Goal: Check status: Check status

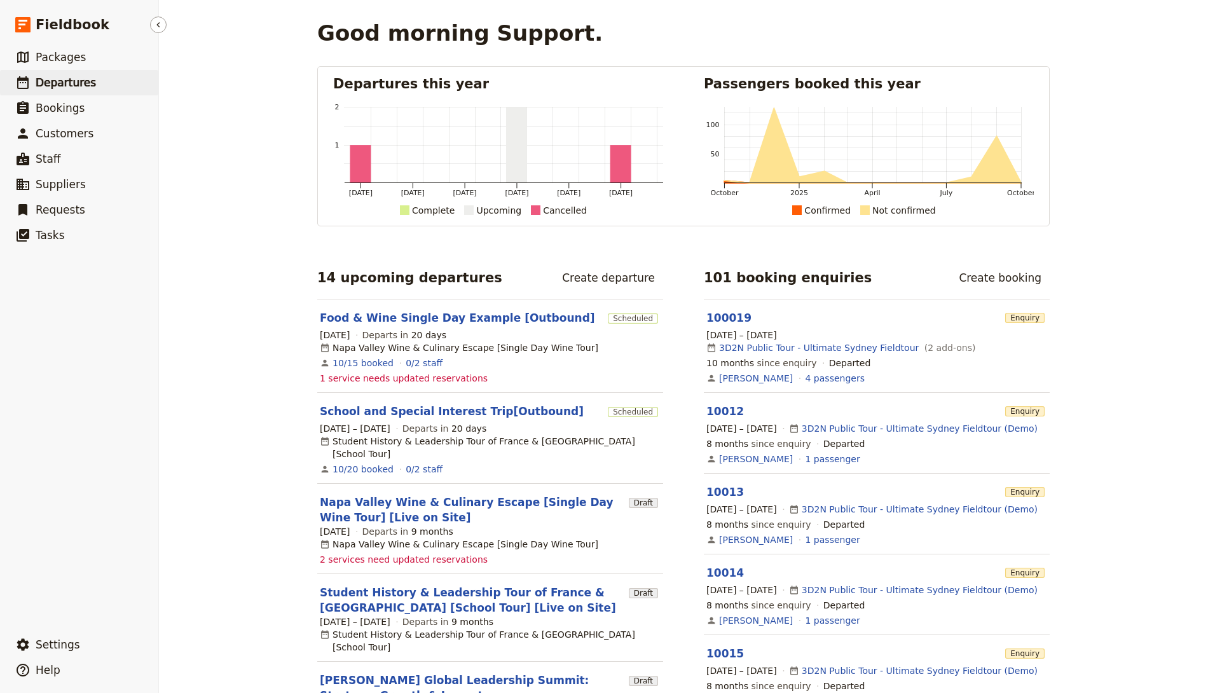
click at [55, 77] on span "Departures" at bounding box center [66, 82] width 60 height 13
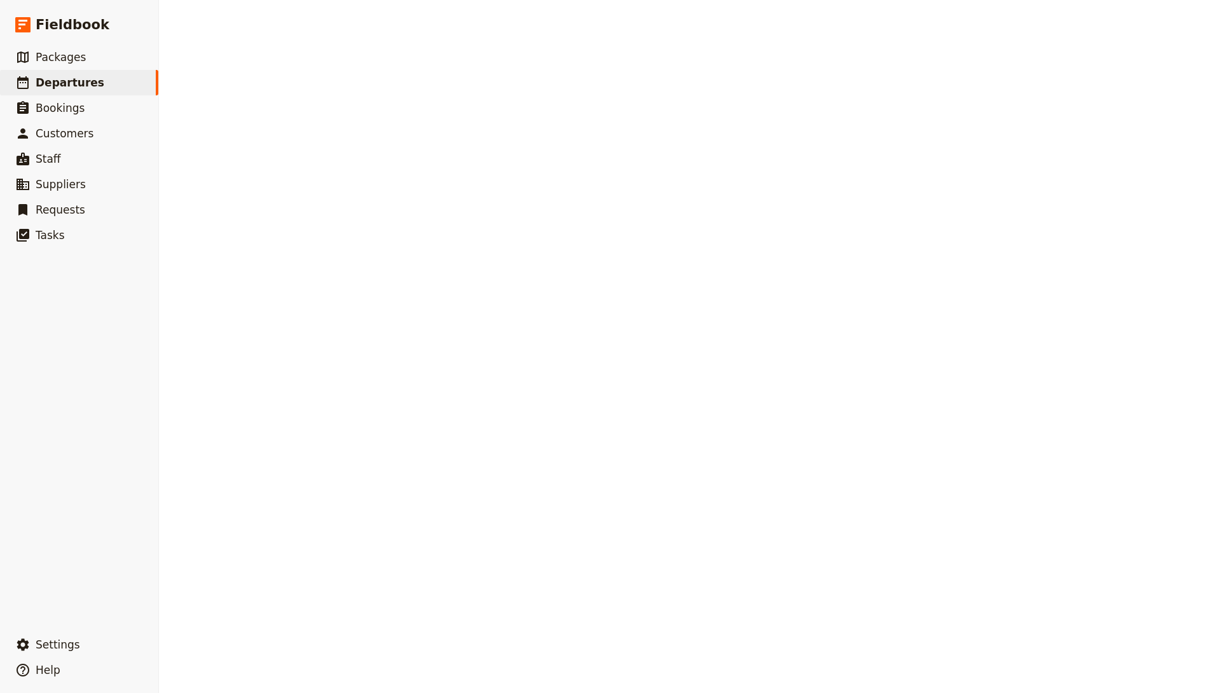
select select "CREATED_AT"
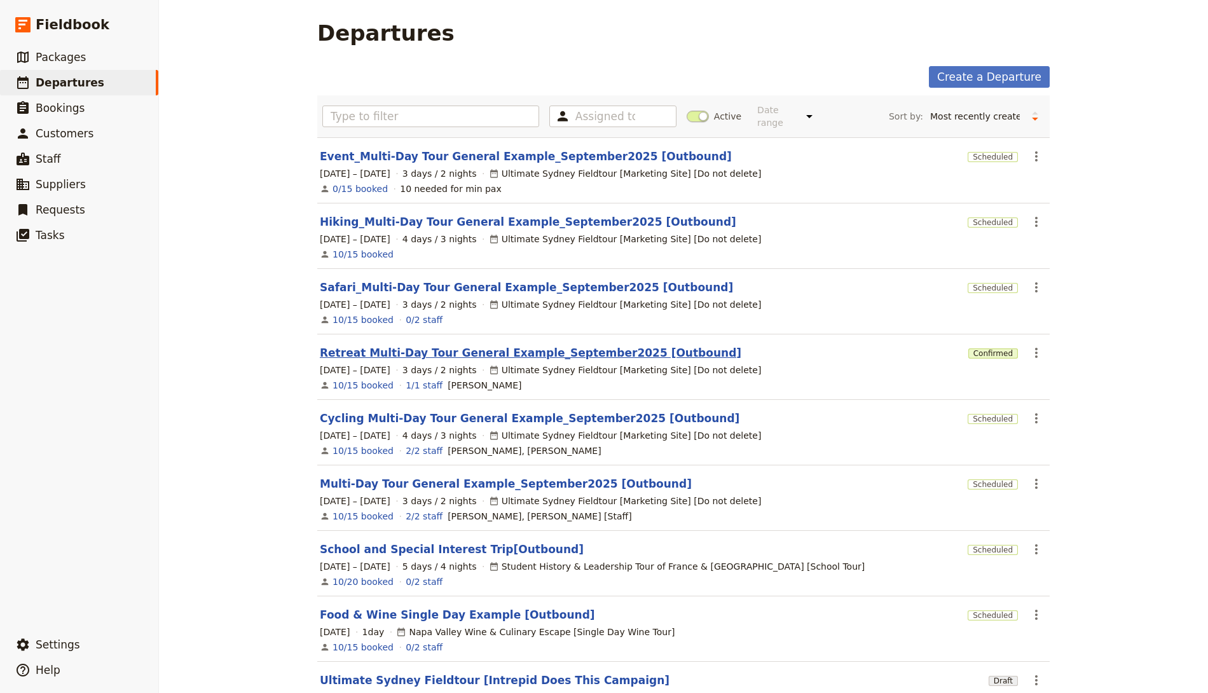
click at [437, 354] on link "Retreat Multi-Day Tour General Example_September2025 [Outbound]" at bounding box center [531, 352] width 422 height 15
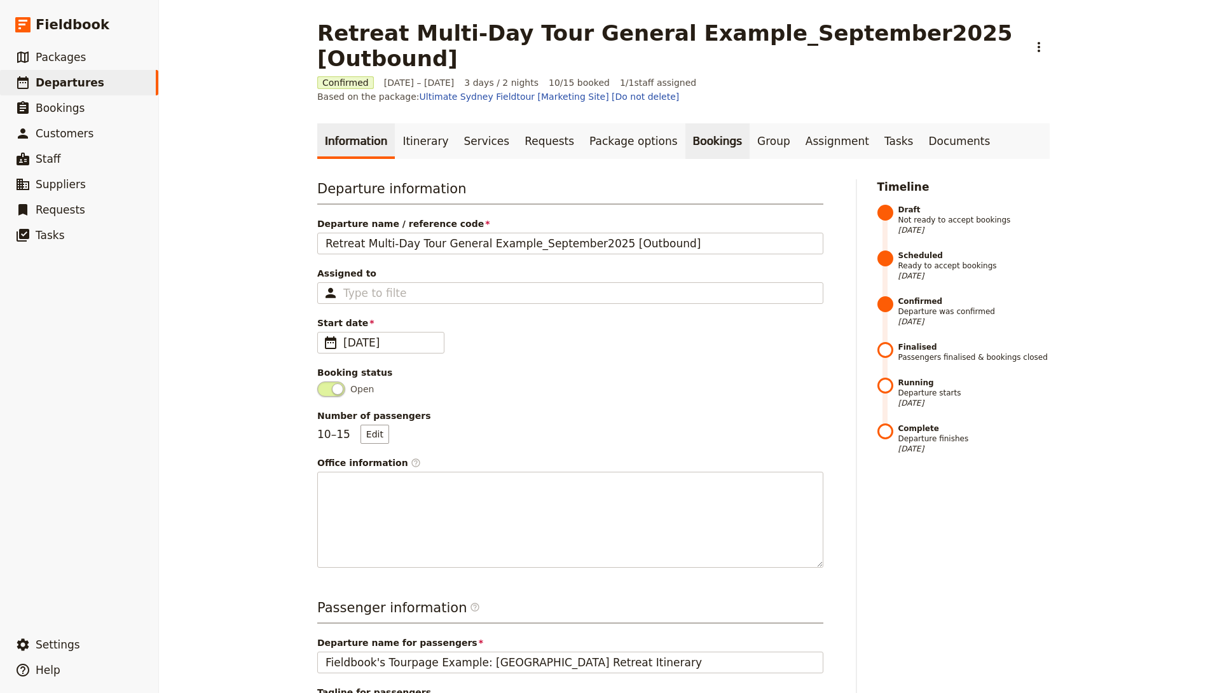
click at [699, 123] on link "Bookings" at bounding box center [717, 141] width 64 height 36
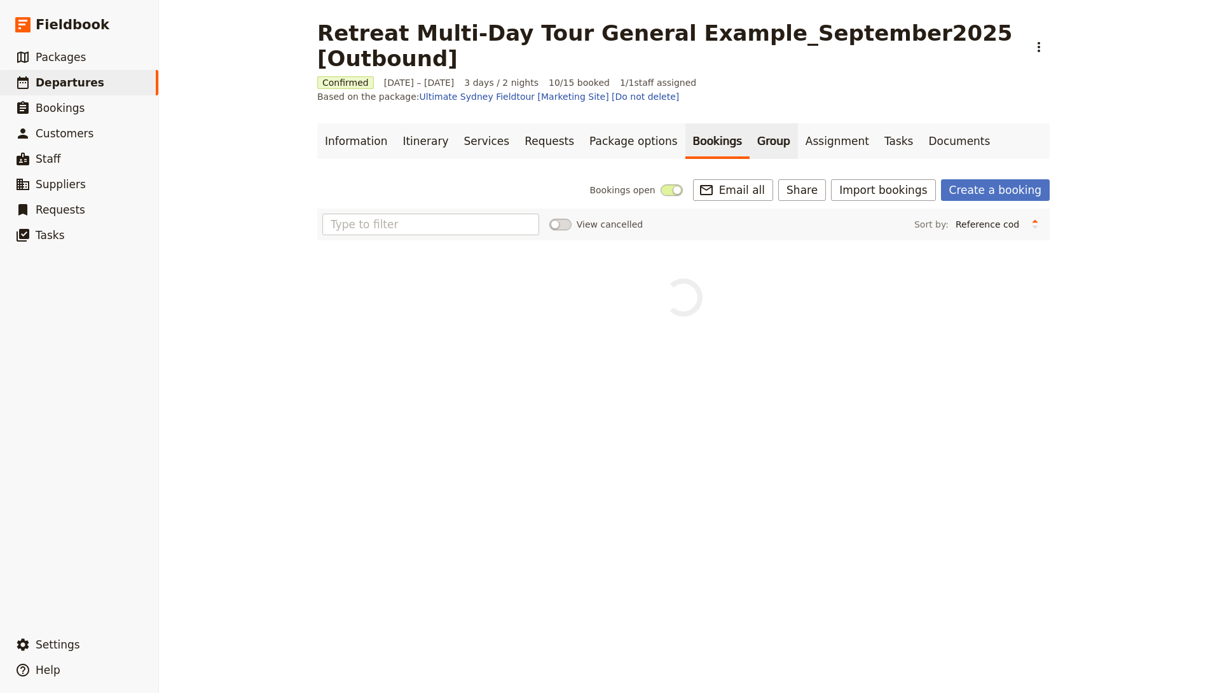
click at [750, 123] on link "Group" at bounding box center [774, 141] width 48 height 36
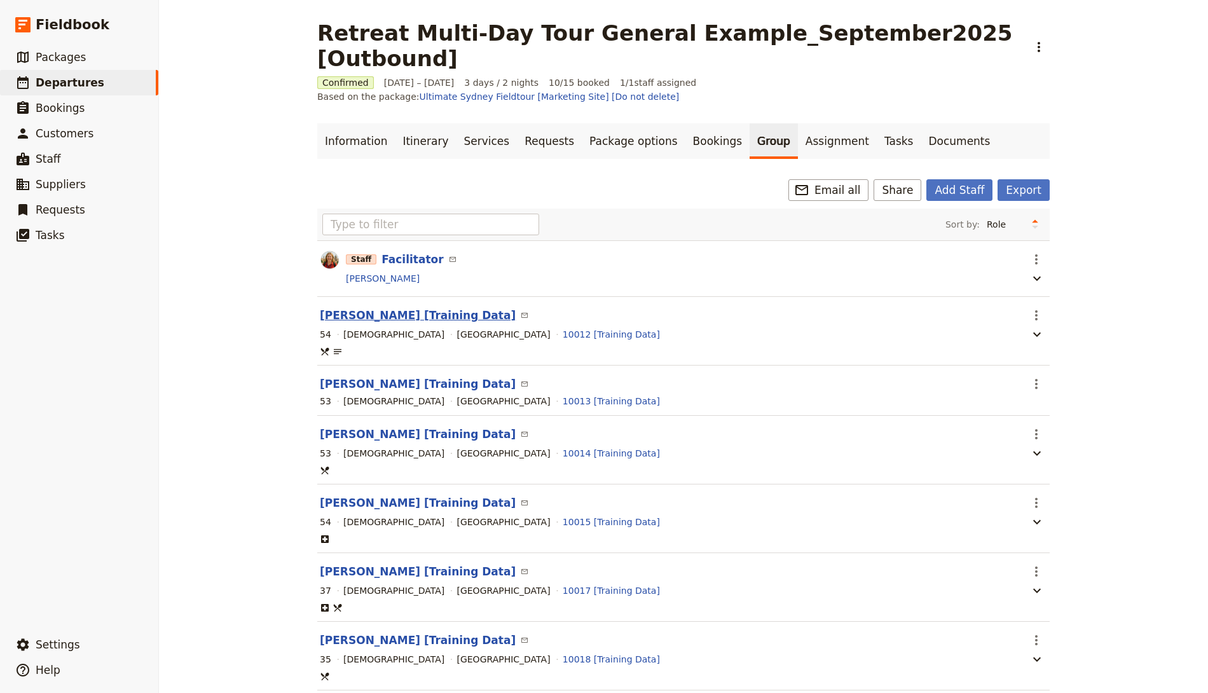
click at [399, 308] on button "[PERSON_NAME] [Training Data]" at bounding box center [418, 315] width 196 height 15
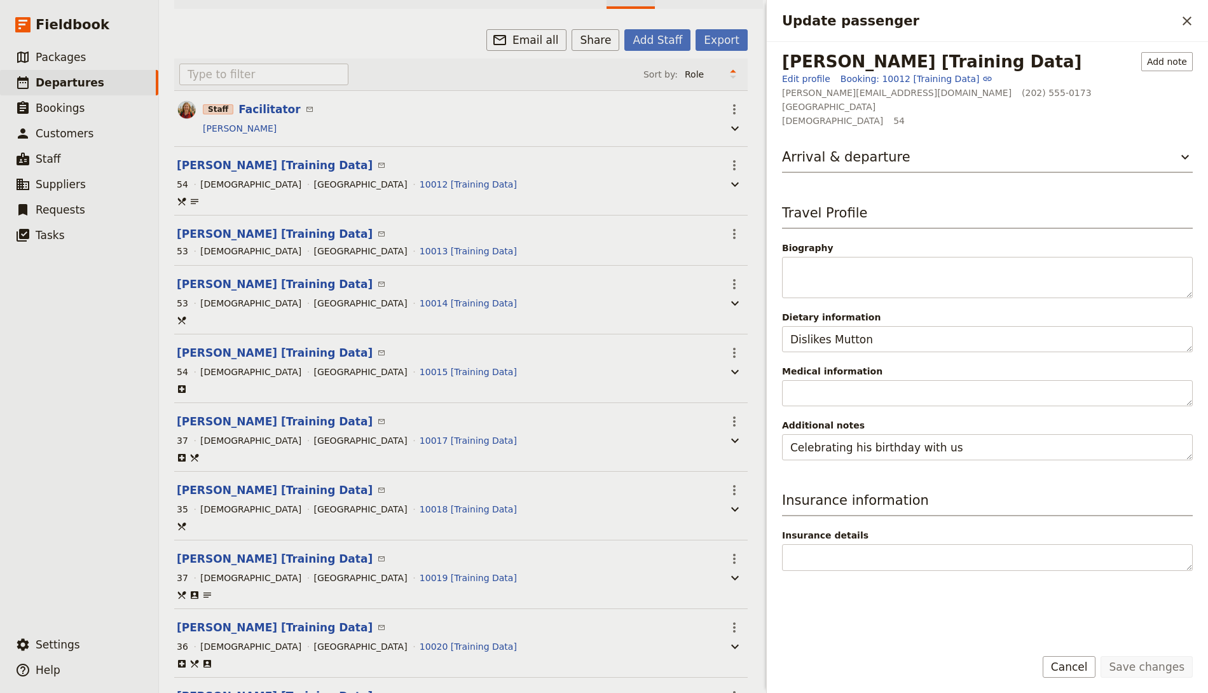
scroll to position [283, 0]
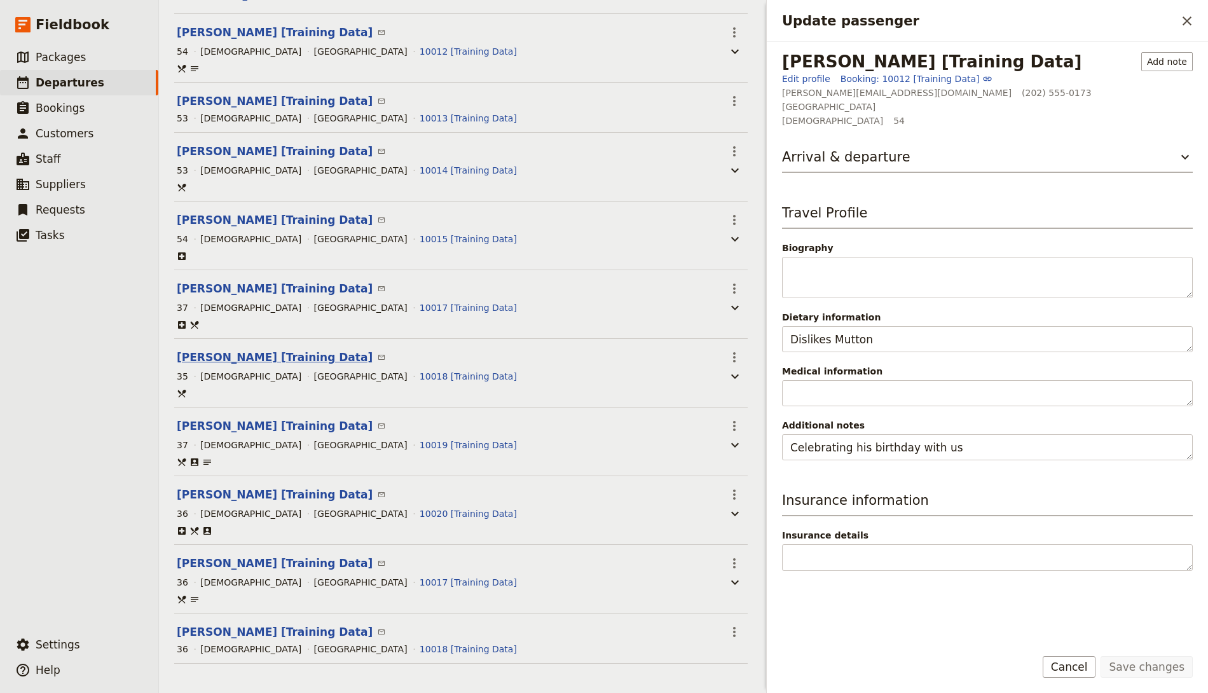
click at [223, 350] on button "[PERSON_NAME] [Training Data]" at bounding box center [275, 357] width 196 height 15
click at [236, 281] on button "[PERSON_NAME] [Training Data]" at bounding box center [275, 288] width 196 height 15
